Goal: Transaction & Acquisition: Download file/media

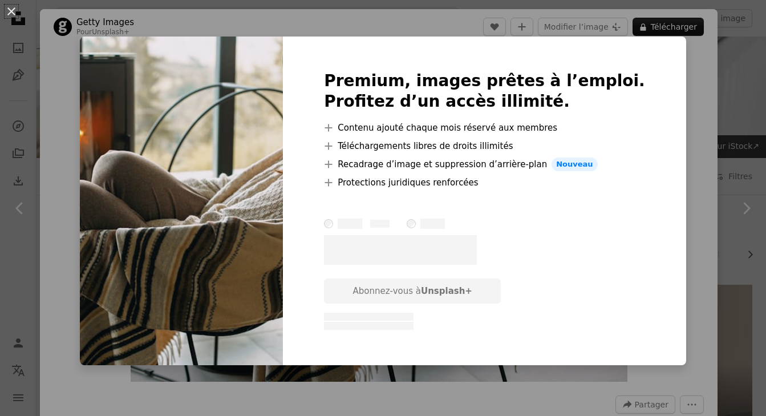
scroll to position [290, 0]
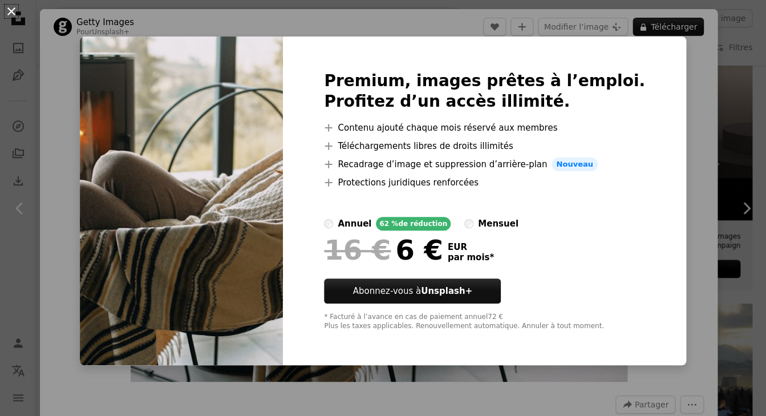
click at [18, 15] on button "An X shape" at bounding box center [12, 12] width 14 height 14
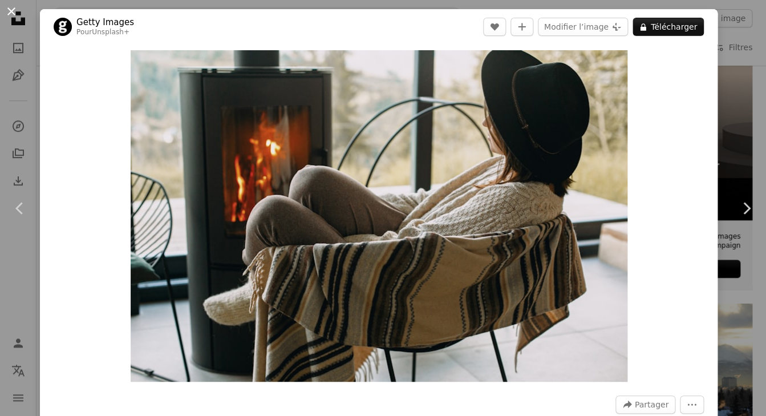
click at [15, 14] on button "An X shape" at bounding box center [12, 12] width 14 height 14
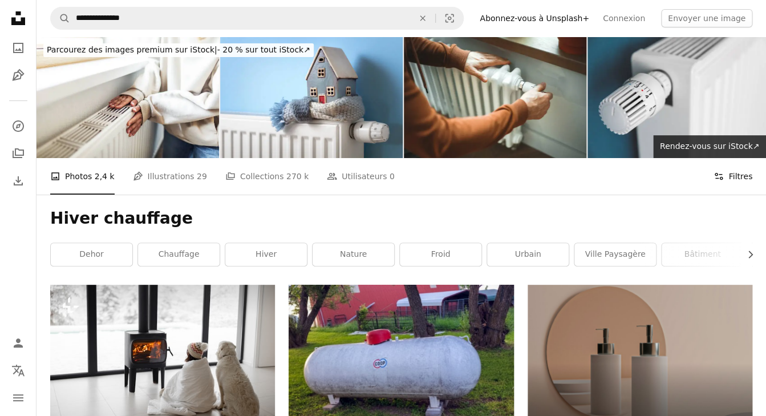
click at [738, 173] on button "Filters Filtres" at bounding box center [733, 176] width 39 height 37
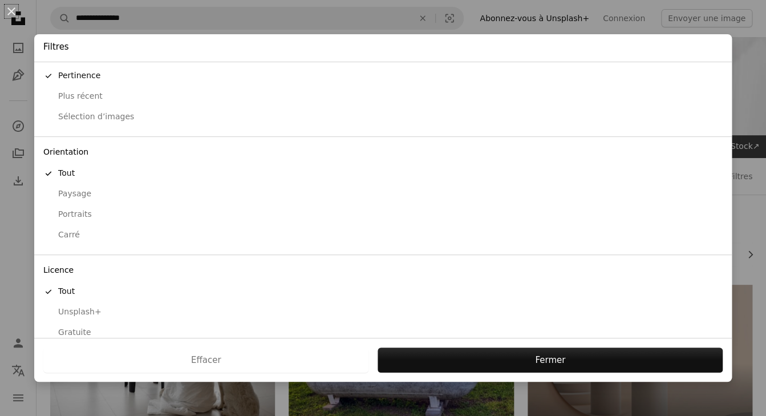
scroll to position [37, 0]
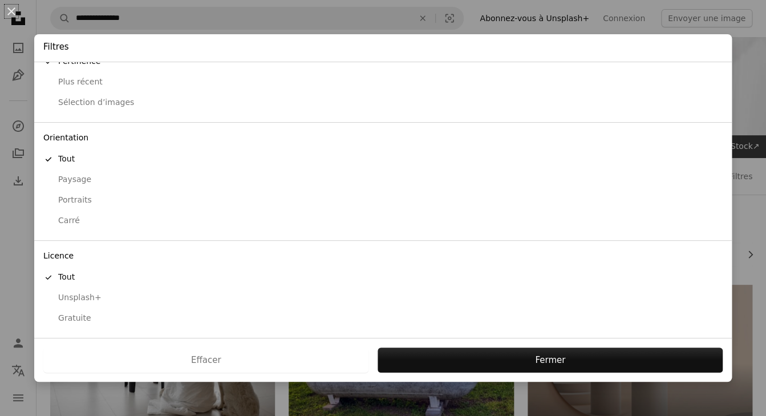
click at [73, 318] on div "Gratuite" at bounding box center [383, 318] width 680 height 11
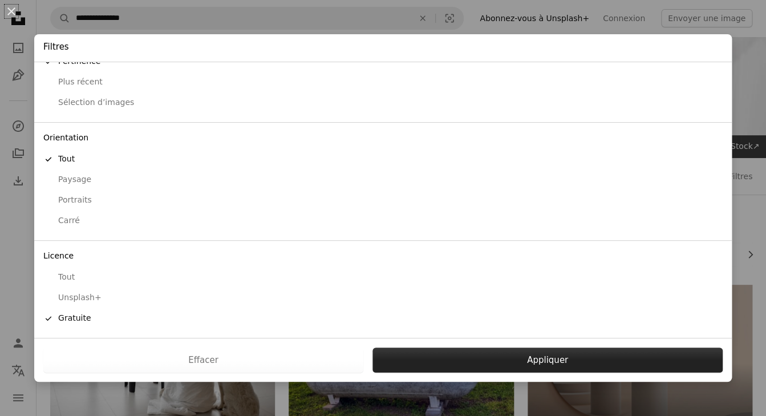
click at [459, 357] on button "Appliquer" at bounding box center [548, 360] width 350 height 25
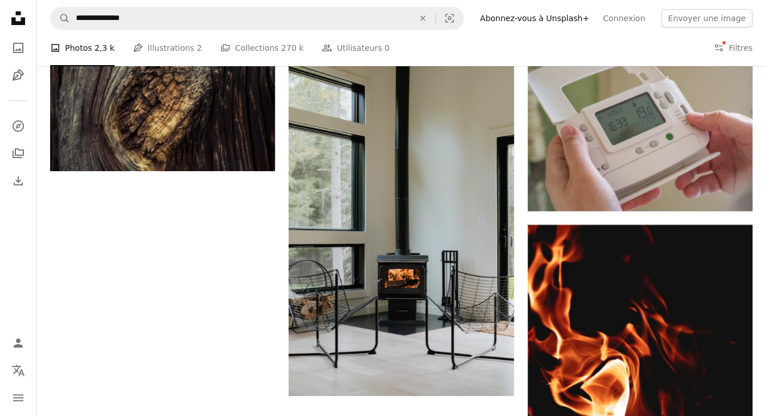
scroll to position [1392, 0]
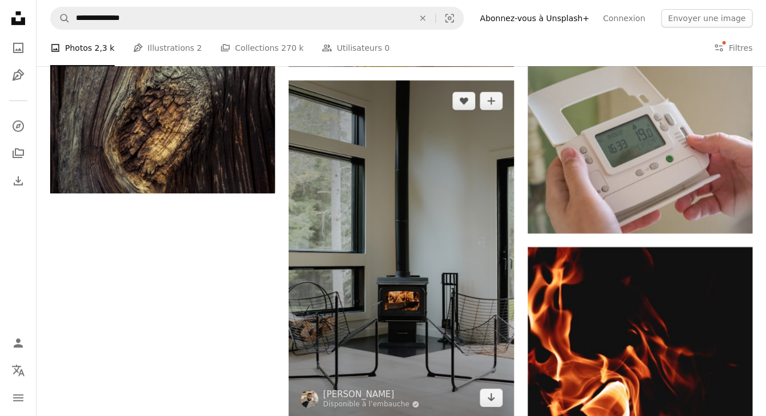
click at [441, 309] on img at bounding box center [401, 248] width 225 height 337
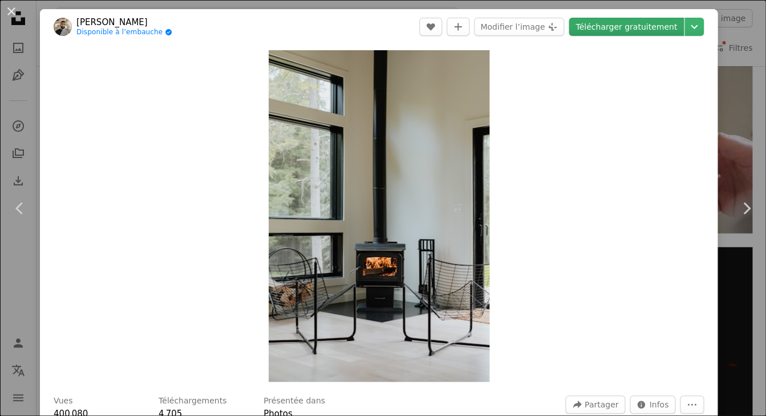
click at [647, 28] on link "Télécharger gratuitement" at bounding box center [626, 27] width 115 height 18
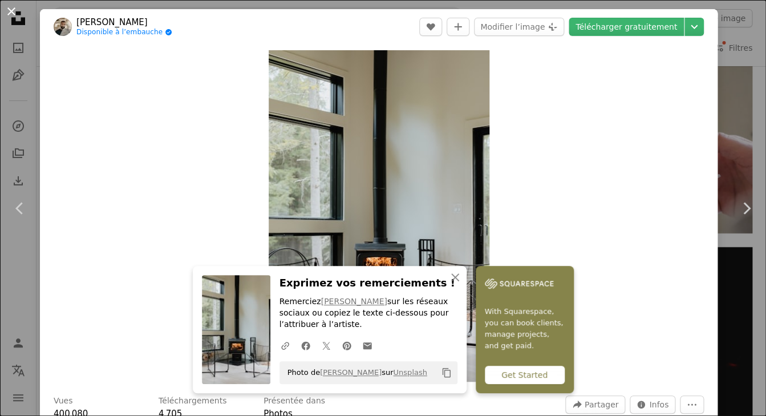
click at [11, 10] on button "An X shape" at bounding box center [12, 12] width 14 height 14
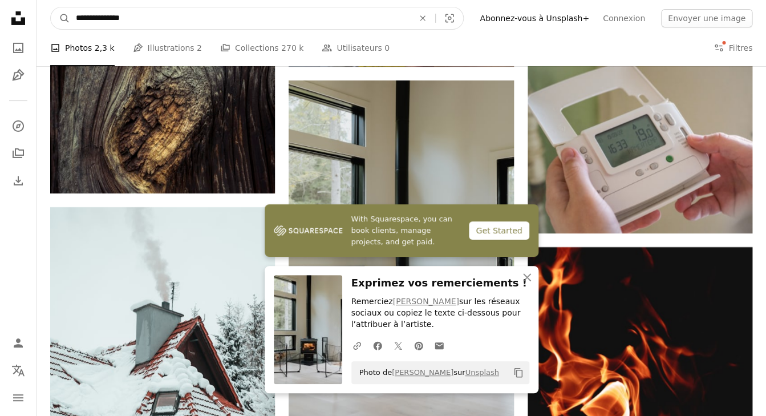
scroll to position [1386, 0]
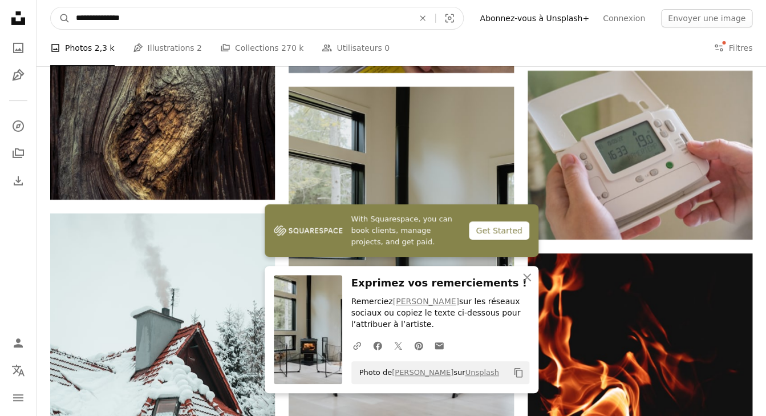
drag, startPoint x: 143, startPoint y: 21, endPoint x: 34, endPoint y: -1, distance: 110.6
click at [70, 7] on input "**********" at bounding box center [240, 18] width 340 height 22
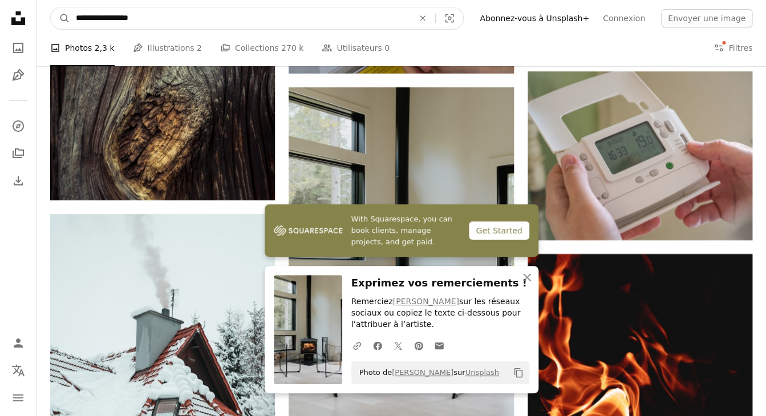
type input "**********"
click button "A magnifying glass" at bounding box center [60, 18] width 19 height 22
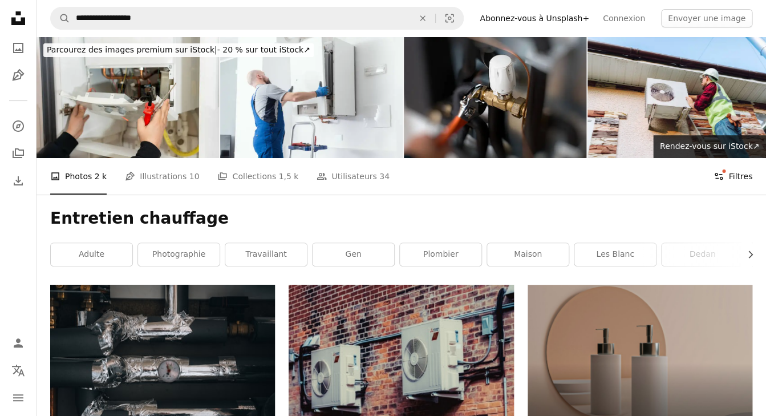
click at [726, 173] on button "Filters Filtres" at bounding box center [733, 176] width 39 height 37
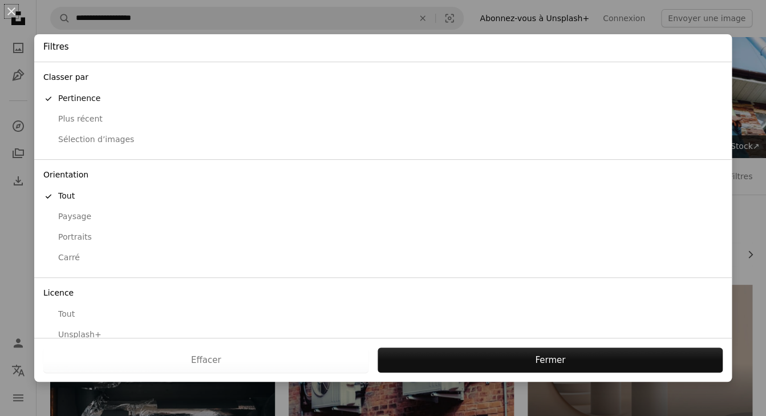
scroll to position [37, 0]
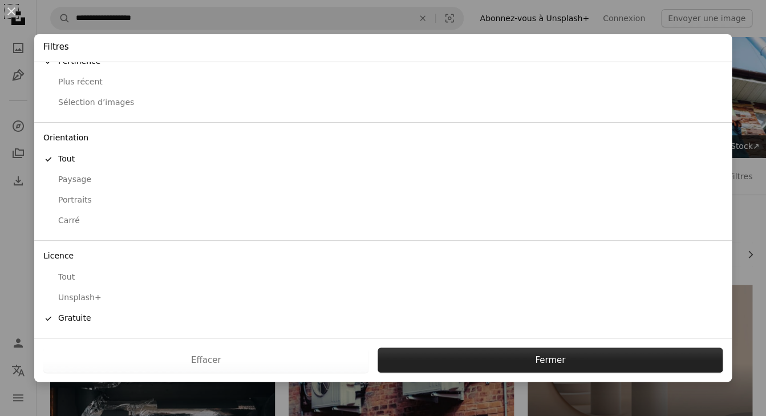
click at [514, 365] on button "Fermer" at bounding box center [550, 360] width 345 height 25
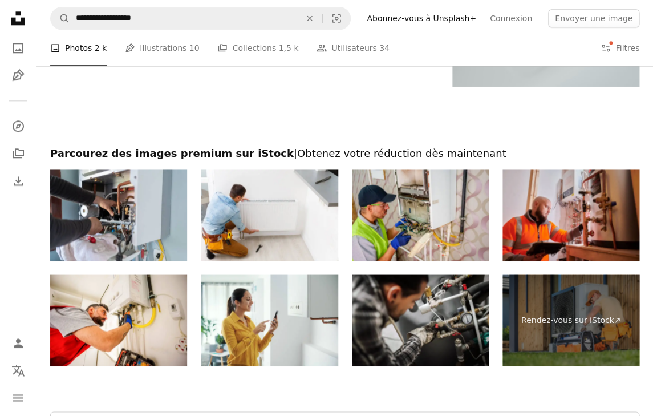
scroll to position [1700, 0]
